Goal: Task Accomplishment & Management: Use online tool/utility

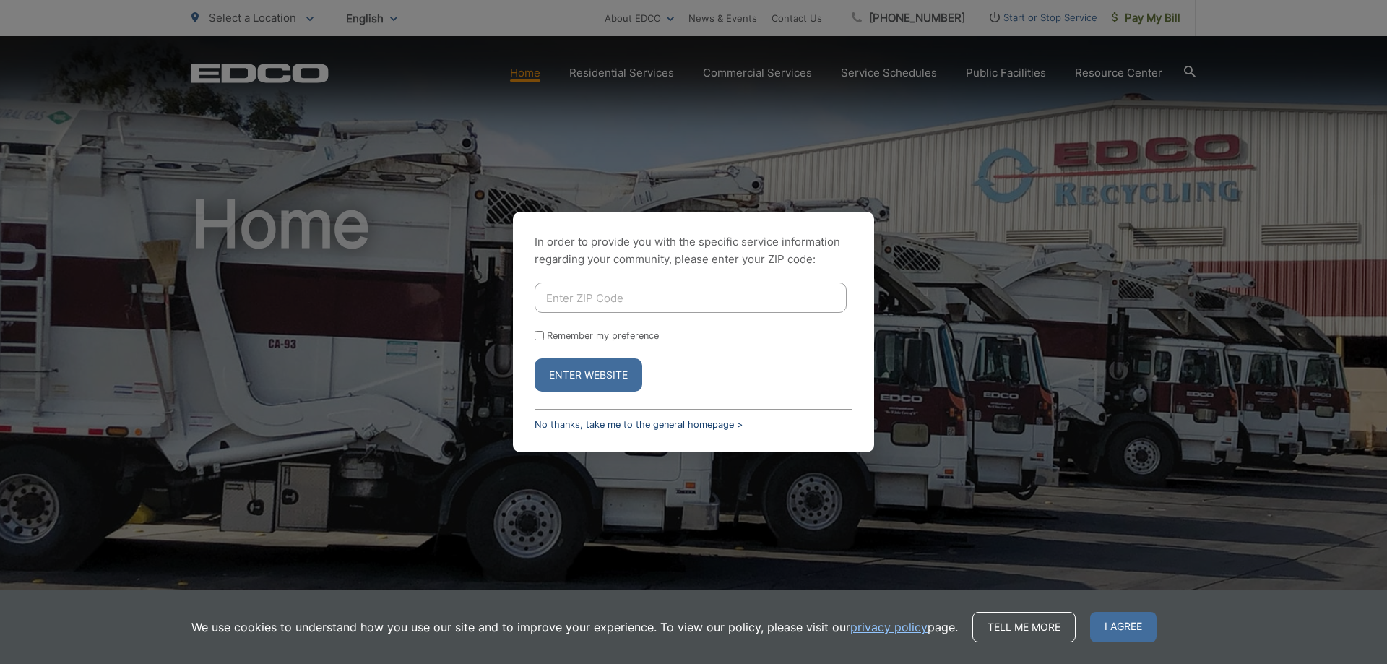
click at [593, 421] on link "No thanks, take me to the general homepage >" at bounding box center [639, 424] width 208 height 11
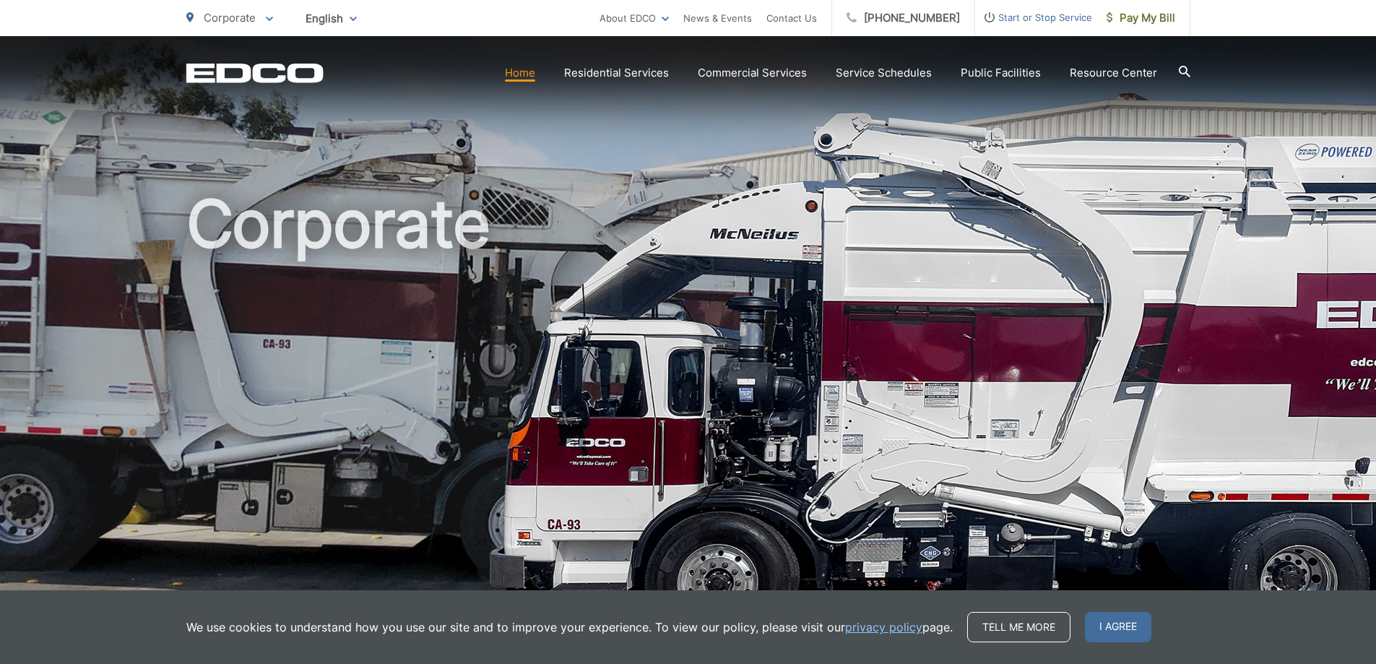
scroll to position [361, 0]
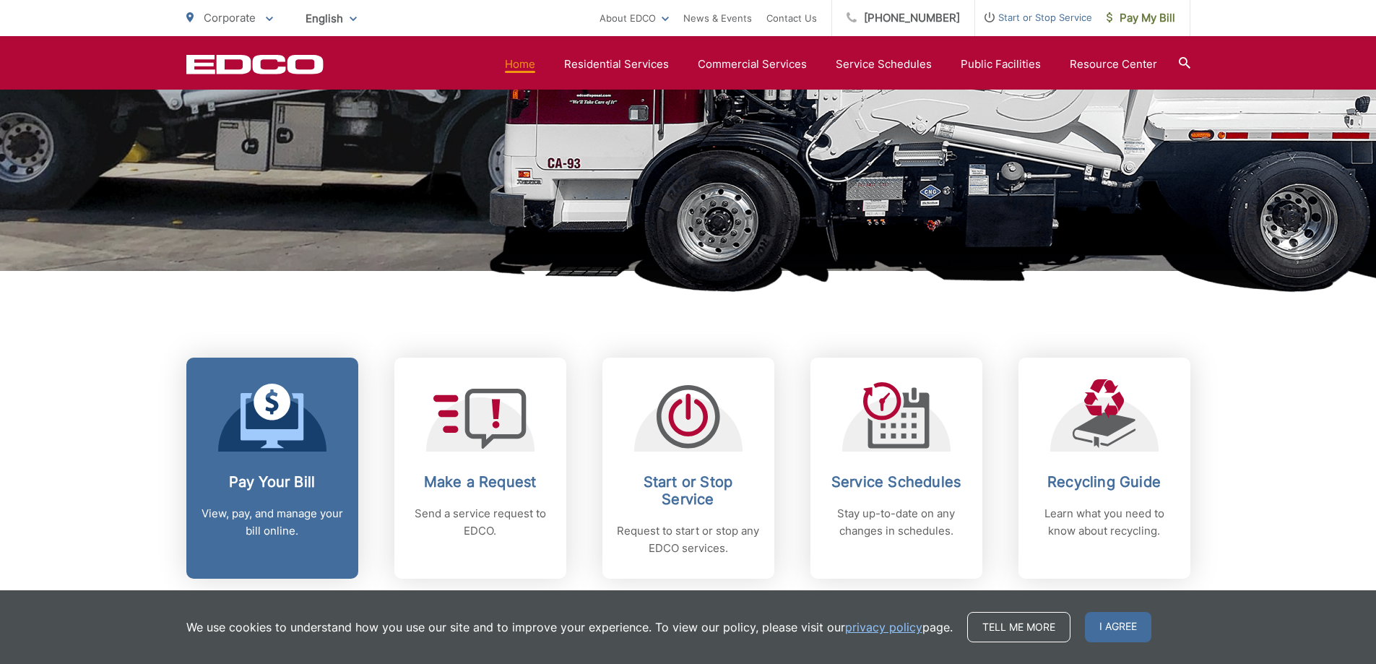
click at [287, 447] on icon at bounding box center [273, 416] width 64 height 65
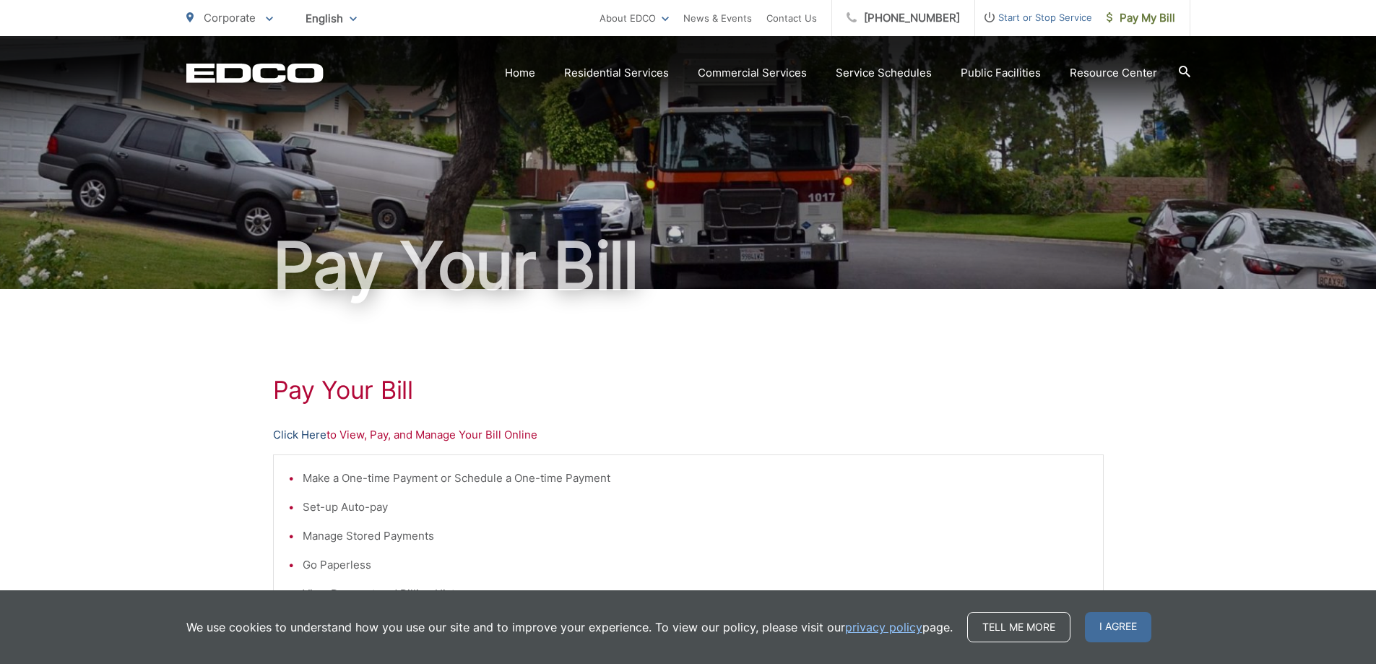
click at [312, 434] on link "Click Here" at bounding box center [299, 434] width 53 height 17
